Goal: Task Accomplishment & Management: Use online tool/utility

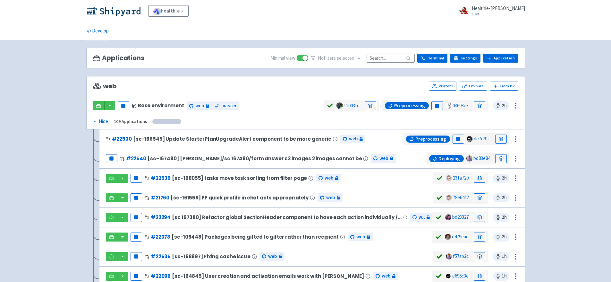
click at [388, 61] on input at bounding box center [391, 58] width 48 height 9
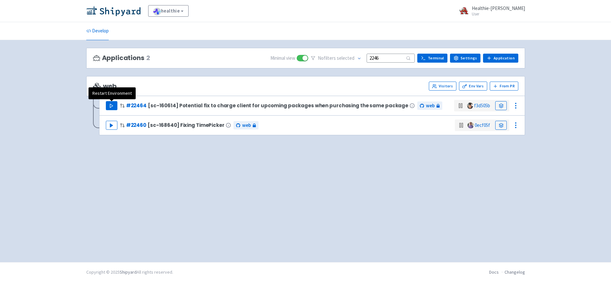
type input "2246"
click at [111, 105] on polygon "button" at bounding box center [111, 106] width 3 height 4
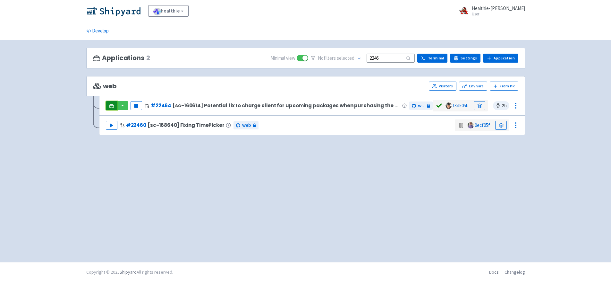
click at [111, 105] on icon at bounding box center [111, 105] width 5 height 5
